Goal: Book appointment/travel/reservation

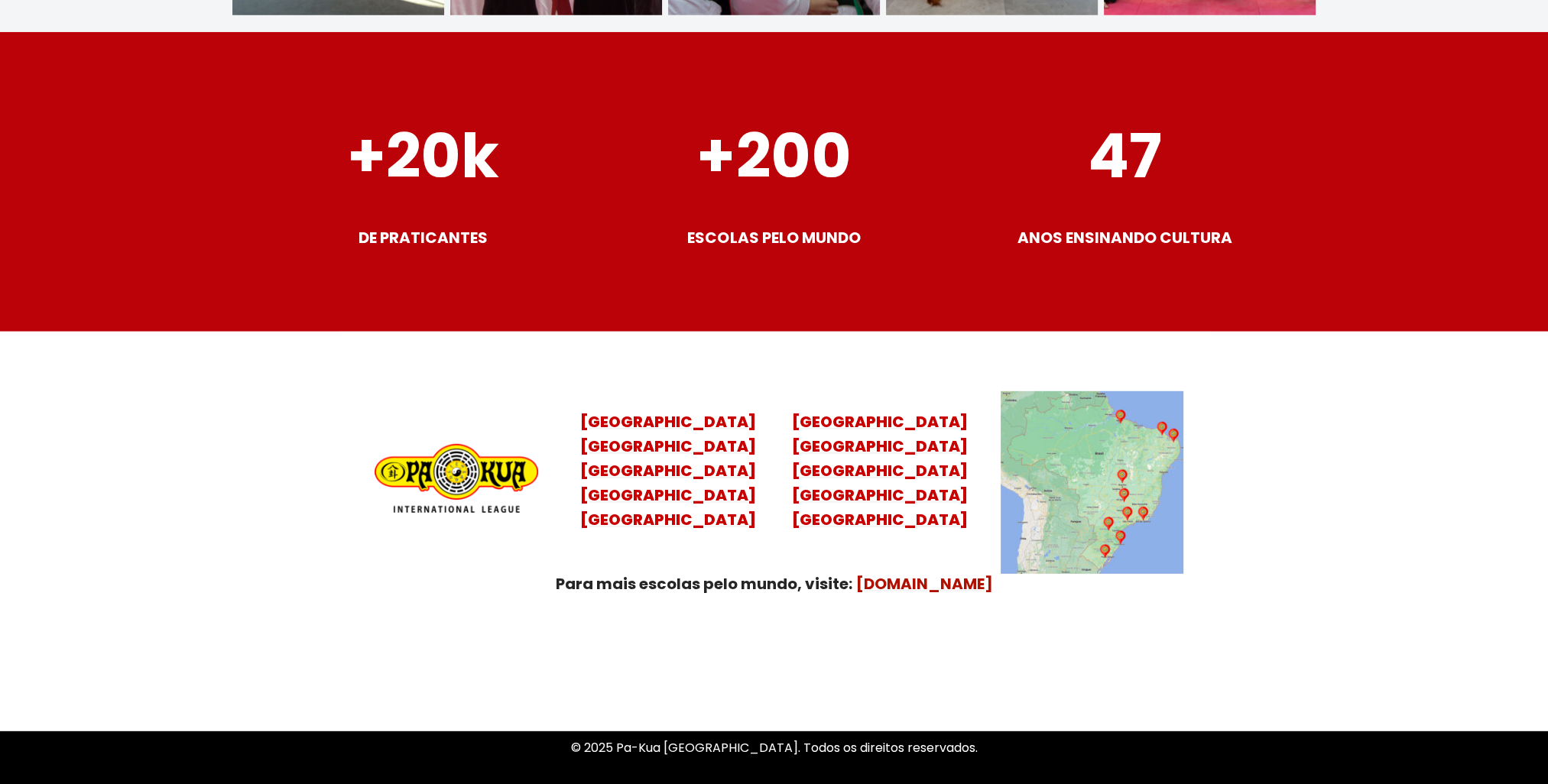
scroll to position [5961, 0]
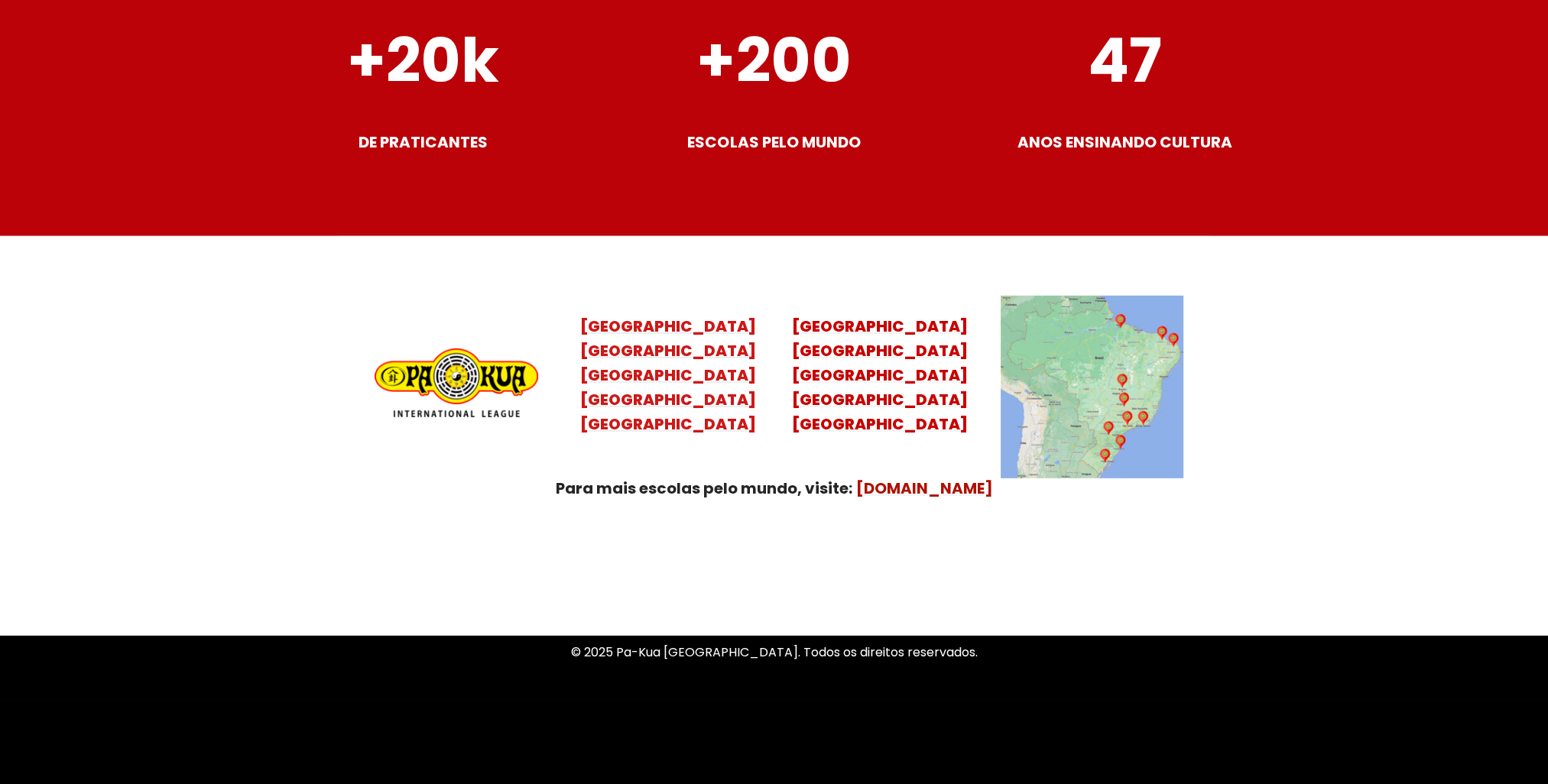
click at [658, 381] on mark "Santa Catarina Paraná São Paulo Rio de Janeiro" at bounding box center [667, 386] width 175 height 95
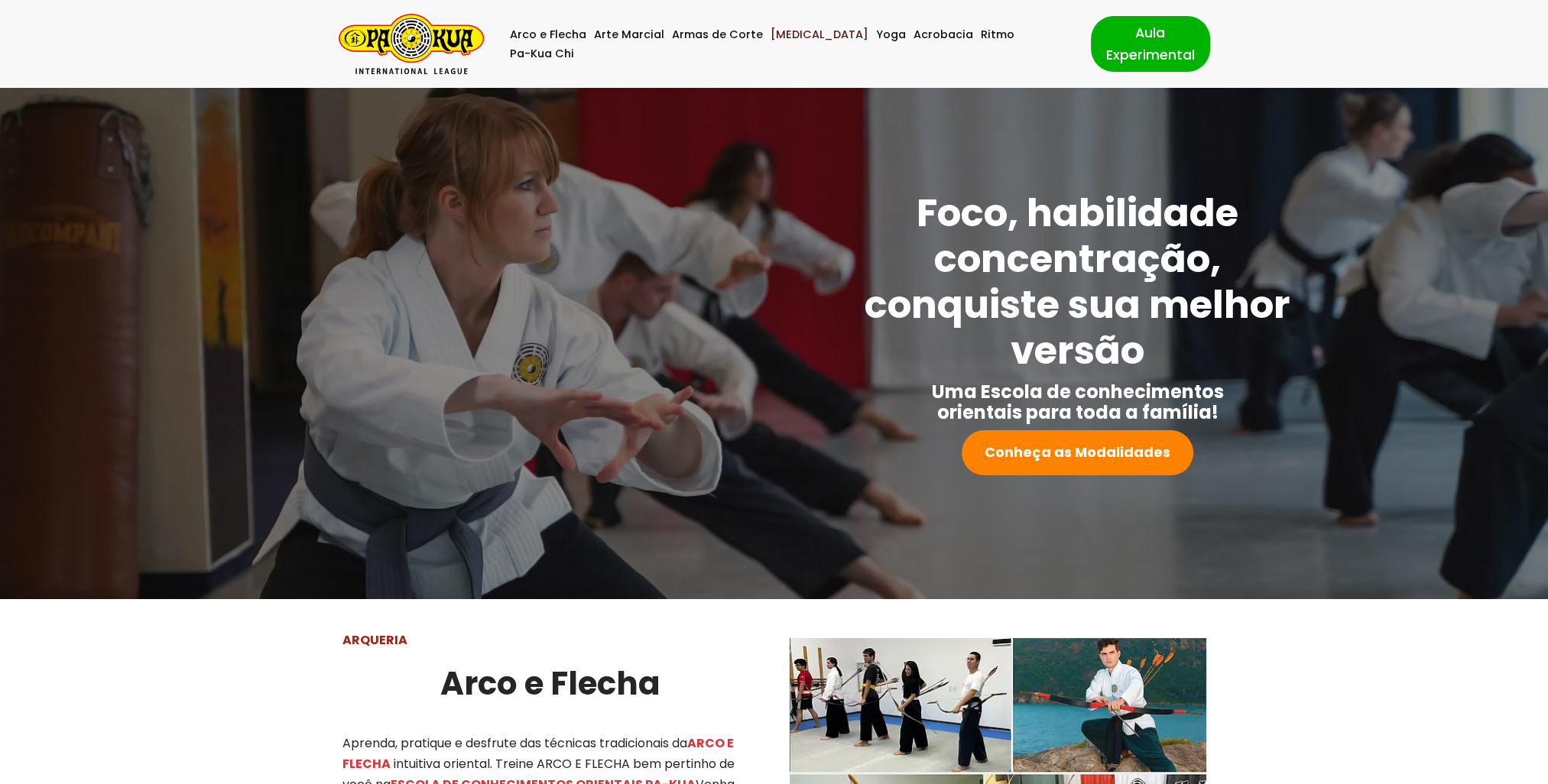
click at [780, 39] on link "[MEDICAL_DATA]" at bounding box center [819, 34] width 98 height 19
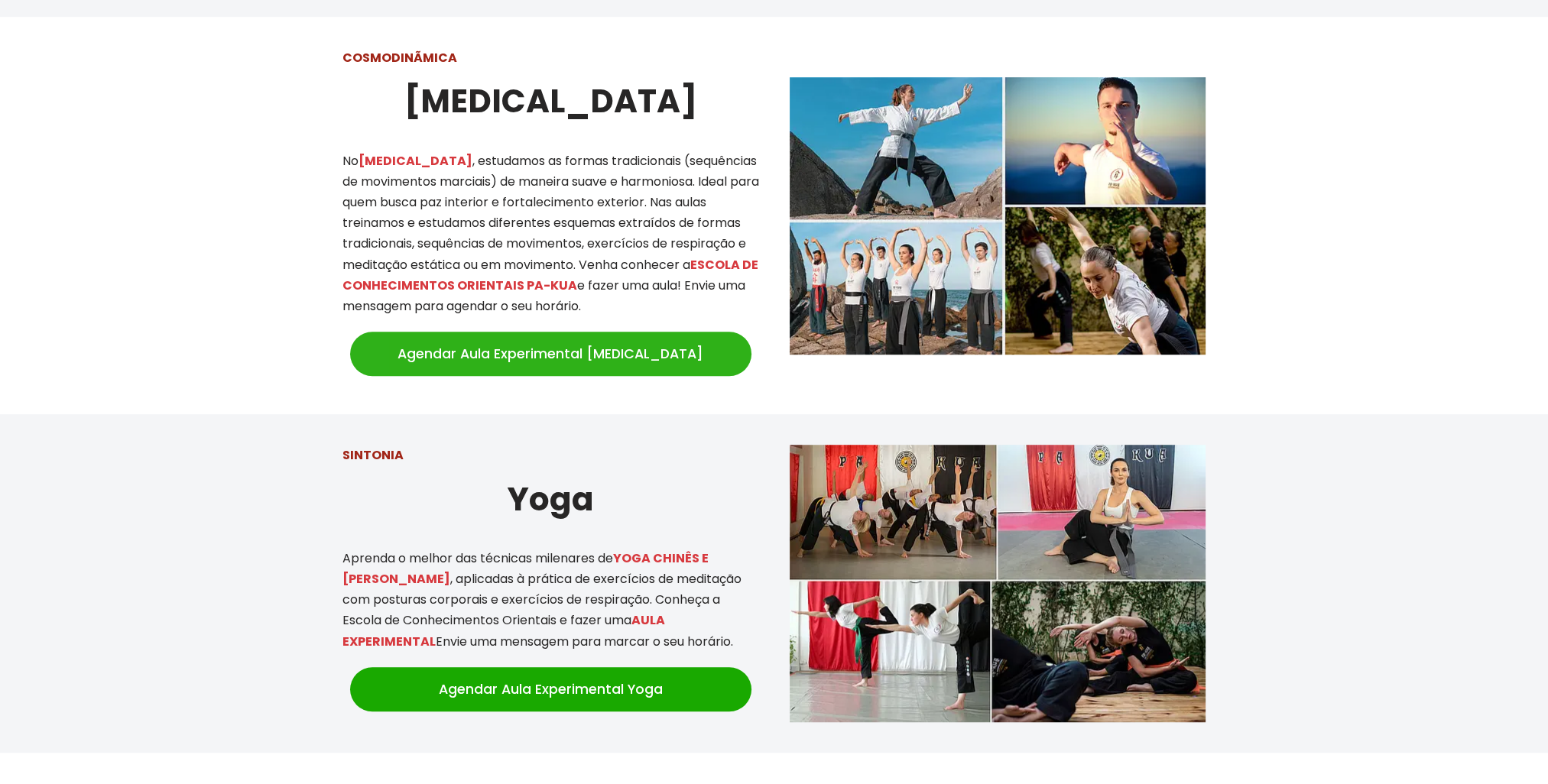
click at [513, 345] on link "Agendar Aula Experimental Tai Chi" at bounding box center [550, 353] width 401 height 44
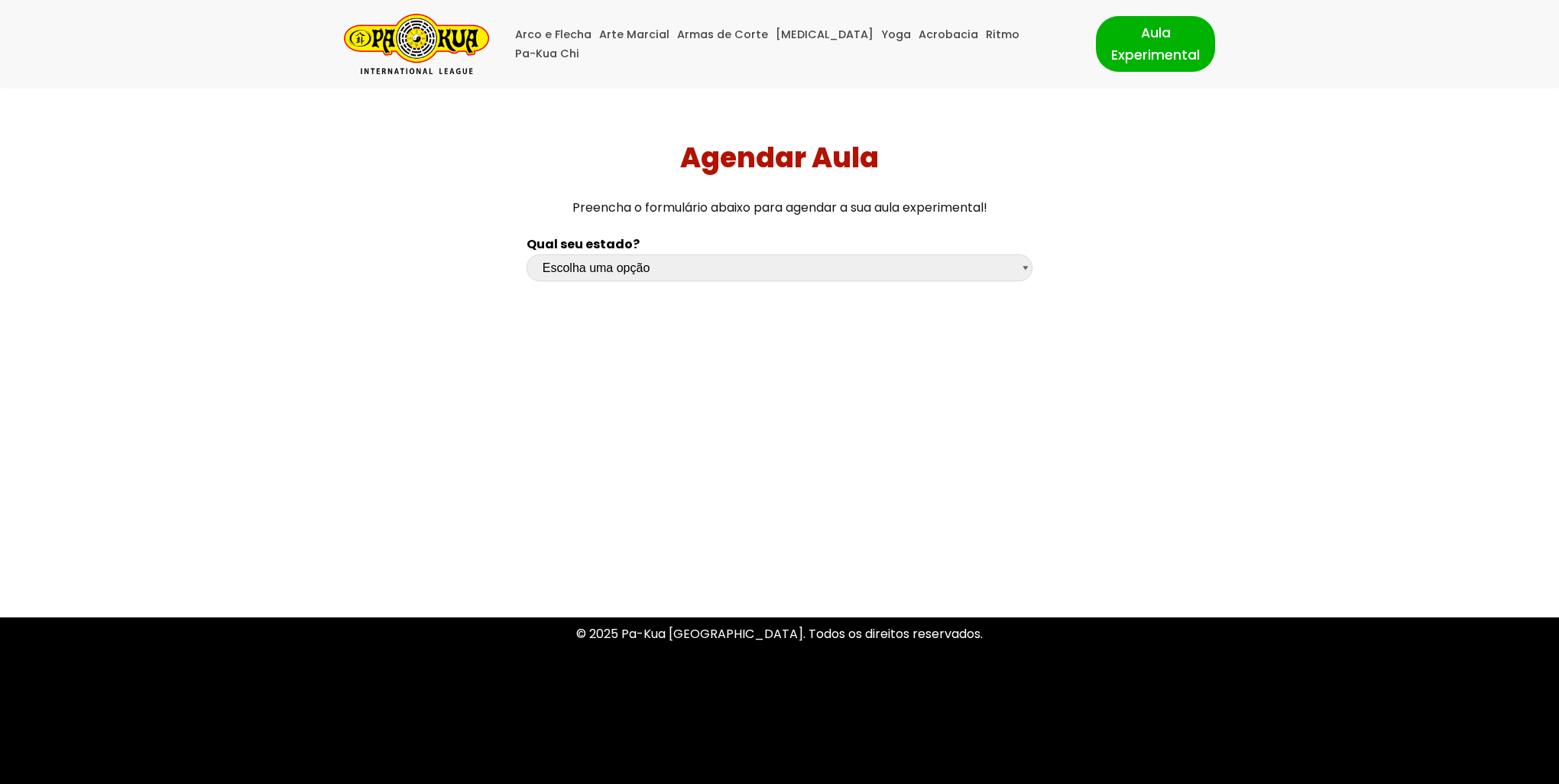
click at [673, 262] on select "Escolha uma opção [GEOGRAPHIC_DATA] [GEOGRAPHIC_DATA] [GEOGRAPHIC_DATA] [GEOGRA…" at bounding box center [780, 267] width 506 height 27
select select "sp"
click at [527, 254] on select "Escolha uma opção [GEOGRAPHIC_DATA] [GEOGRAPHIC_DATA] [GEOGRAPHIC_DATA] [GEOGRA…" at bounding box center [780, 267] width 506 height 27
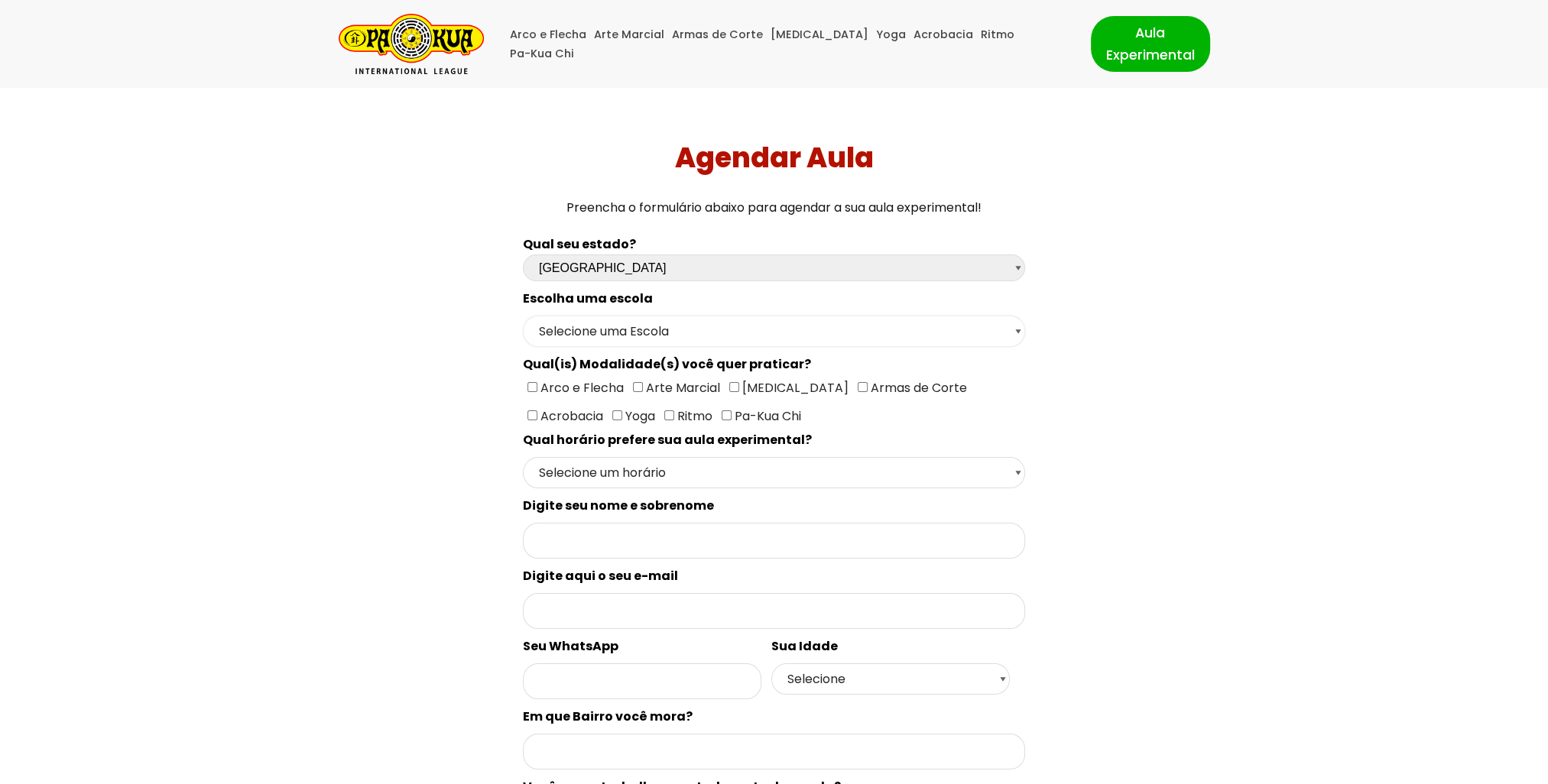
click at [627, 339] on select "Selecione uma Escola [GEOGRAPHIC_DATA] - Escola [GEOGRAPHIC_DATA] - [GEOGRAPHIC…" at bounding box center [773, 331] width 502 height 31
